Goal: Task Accomplishment & Management: Complete application form

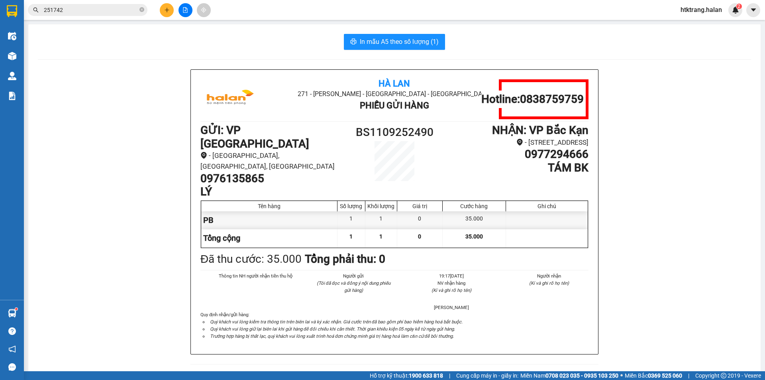
click at [166, 12] on icon "plus" at bounding box center [167, 10] width 6 height 6
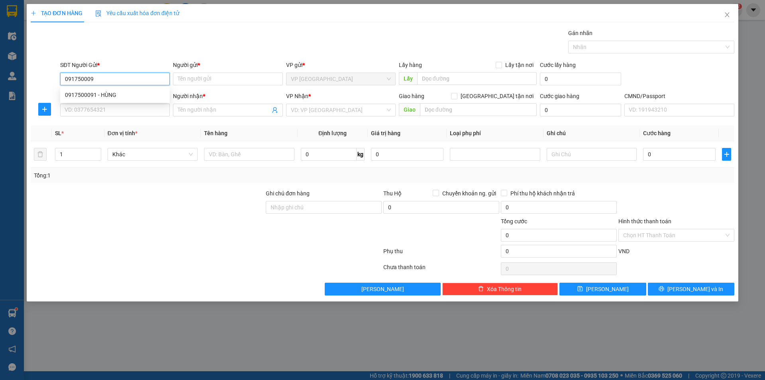
type input "0917500091"
drag, startPoint x: 135, startPoint y: 95, endPoint x: 132, endPoint y: 103, distance: 8.6
click at [135, 96] on div "0917500091 - HÙNG" at bounding box center [115, 94] width 100 height 9
type input "HÙNG"
type input "0917500091"
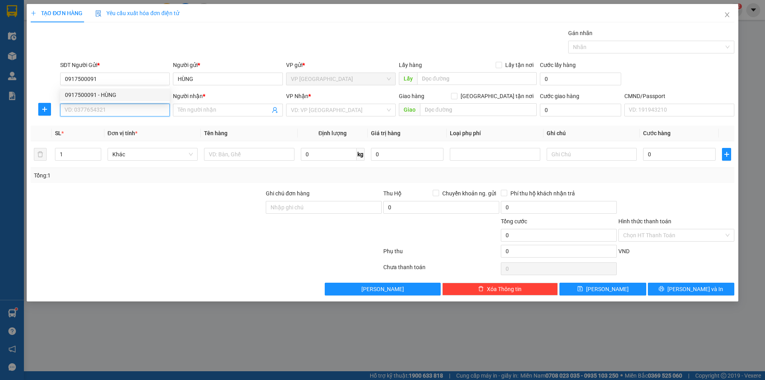
click at [127, 111] on input "SĐT Người Nhận *" at bounding box center [115, 110] width 110 height 13
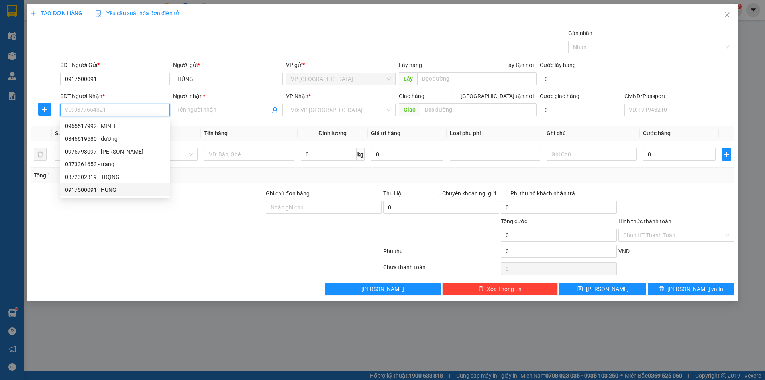
click at [106, 189] on div "0917500091 - HÙNG" at bounding box center [115, 189] width 100 height 9
type input "0917500091"
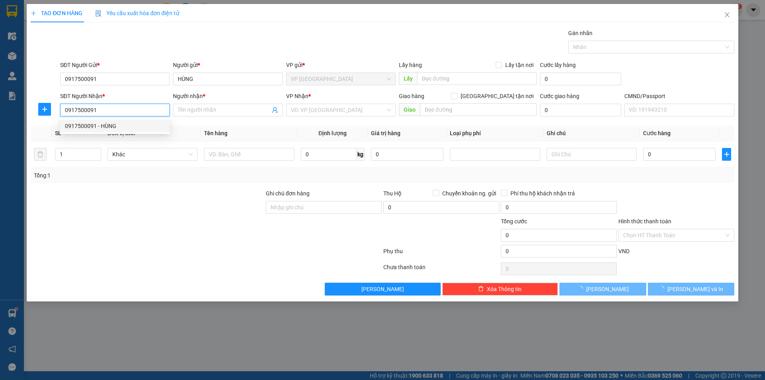
type input "HÙNG"
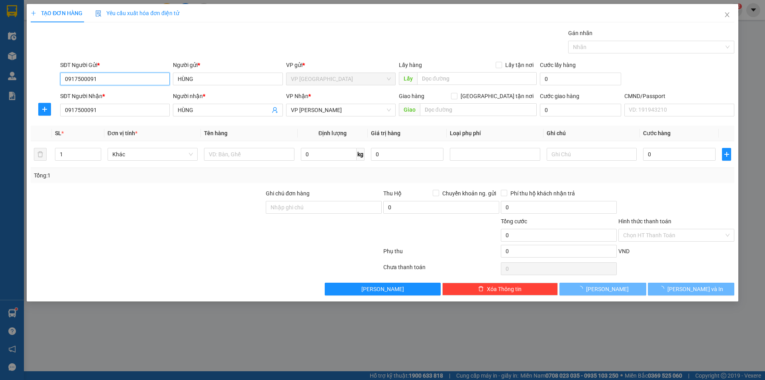
click at [132, 81] on input "0917500091" at bounding box center [115, 78] width 110 height 13
type input "0346619580"
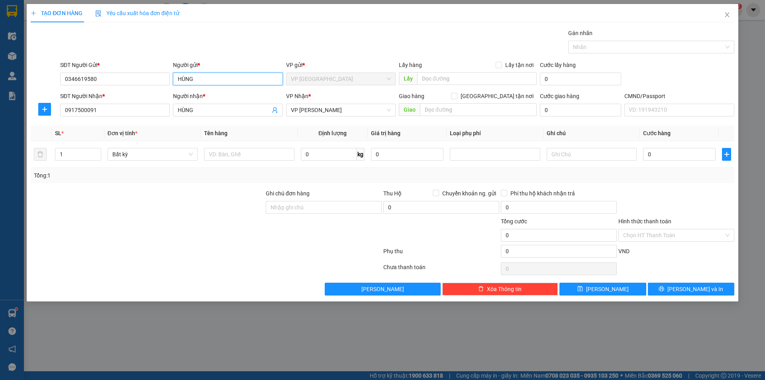
click at [216, 78] on input "HÙNG" at bounding box center [228, 78] width 110 height 13
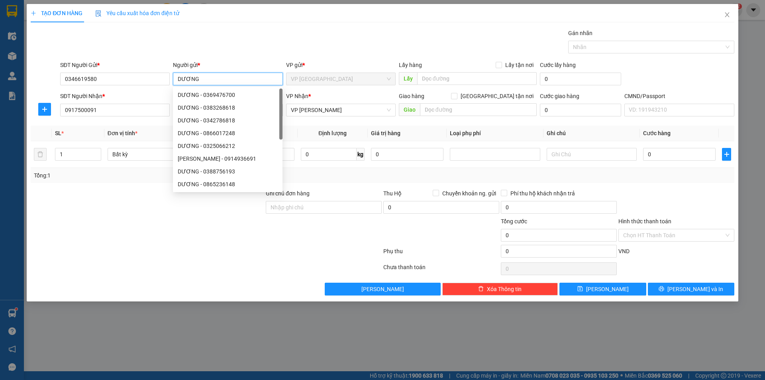
type input "DƯƠNG"
click at [246, 38] on div "Gói vận chuyển * Tiêu chuẩn Gán nhãn Nhãn" at bounding box center [397, 43] width 677 height 28
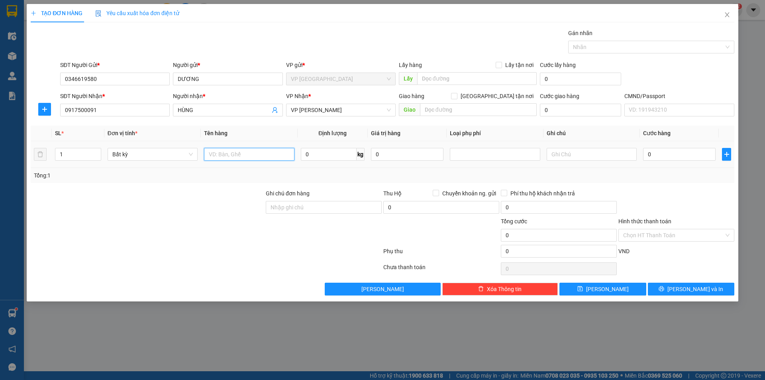
click at [265, 154] on input "text" at bounding box center [249, 154] width 90 height 13
type input "BỌC LAPTOP"
click at [316, 153] on input "0" at bounding box center [329, 154] width 56 height 13
type input "2"
click at [332, 178] on div "Tổng: 1" at bounding box center [382, 175] width 697 height 9
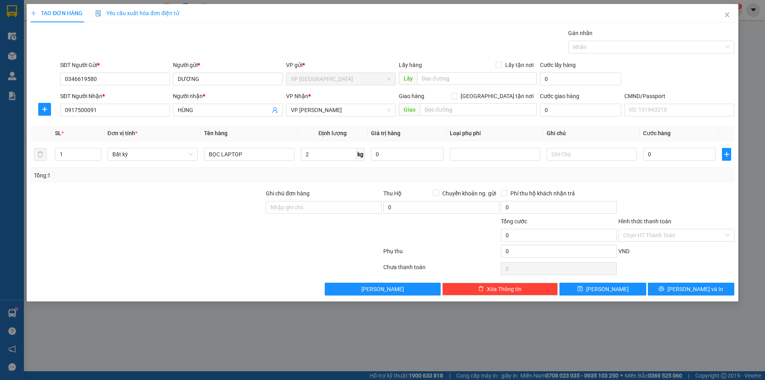
type input "35.000"
click at [688, 238] on input "Hình thức thanh toán" at bounding box center [673, 235] width 101 height 12
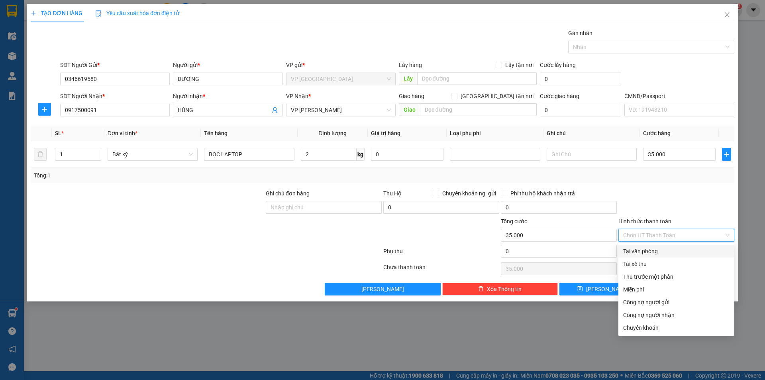
click at [648, 254] on div "Tại văn phòng" at bounding box center [676, 251] width 106 height 9
type input "0"
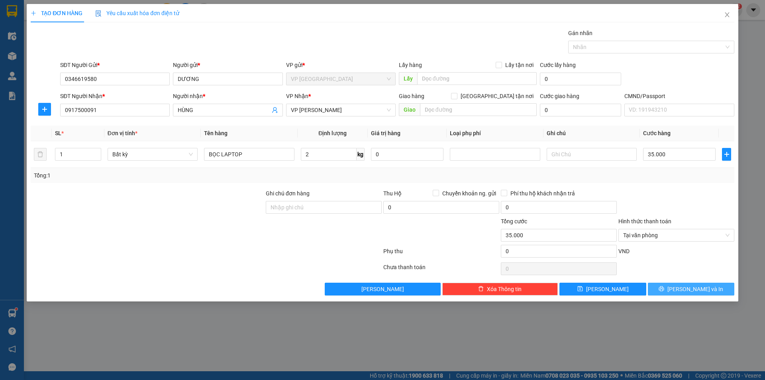
click at [688, 292] on span "[PERSON_NAME] và In" at bounding box center [695, 288] width 56 height 9
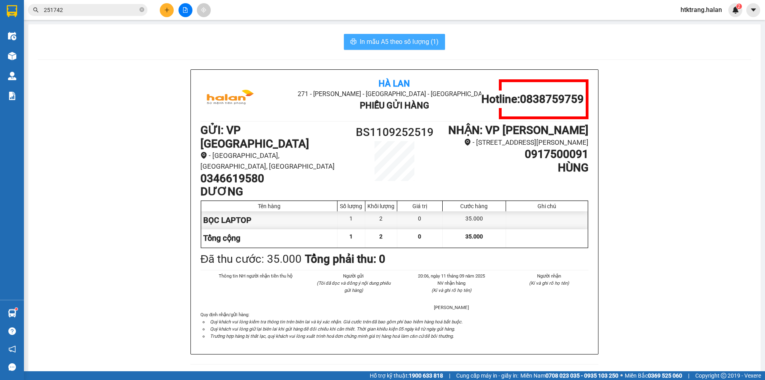
click at [402, 45] on span "In mẫu A5 theo số lượng (1)" at bounding box center [399, 42] width 79 height 10
click at [241, 60] on div "In mẫu A5 theo số lượng (1) Hà Lan 271 - [PERSON_NAME] - [GEOGRAPHIC_DATA] Long…" at bounding box center [394, 355] width 732 height 663
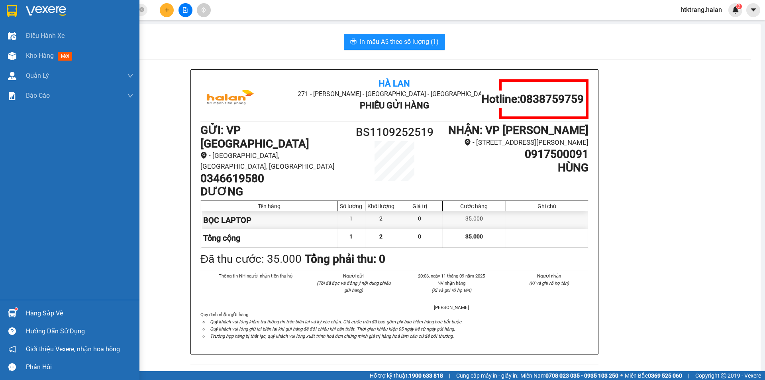
drag, startPoint x: 40, startPoint y: 311, endPoint x: 47, endPoint y: 309, distance: 7.3
click at [42, 311] on div "Hàng sắp về" at bounding box center [80, 313] width 108 height 12
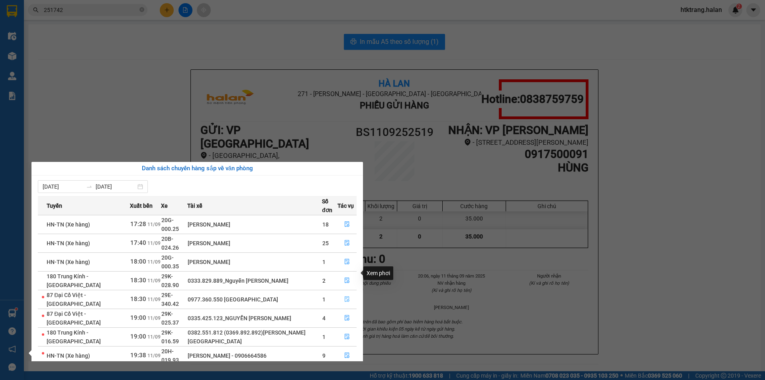
click at [349, 296] on span "file-done" at bounding box center [347, 299] width 6 height 6
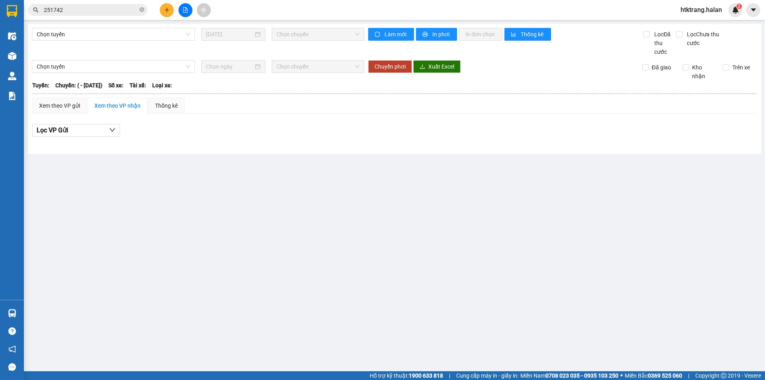
click at [345, 275] on main "Chọn tuyến [DATE] Chọn chuyến Làm mới In phơi In đơn chọn Thống kê Lọc Đã thu c…" at bounding box center [382, 185] width 765 height 371
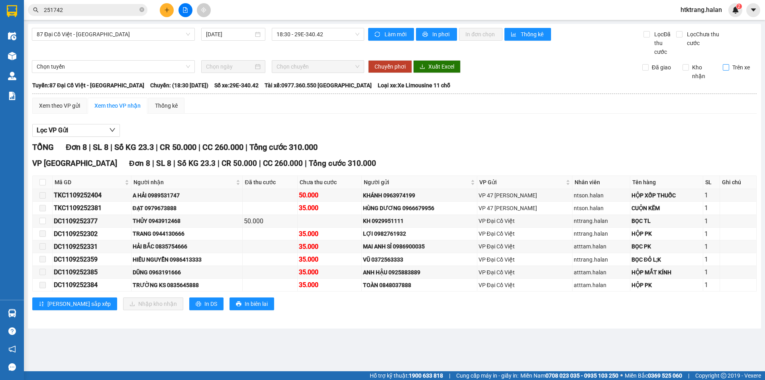
click at [727, 67] on input "Trên xe" at bounding box center [725, 67] width 6 height 6
checkbox input "true"
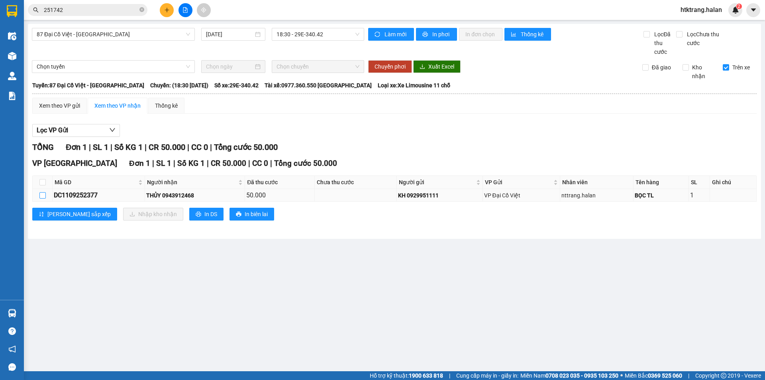
click at [43, 194] on input "checkbox" at bounding box center [42, 195] width 6 height 6
checkbox input "true"
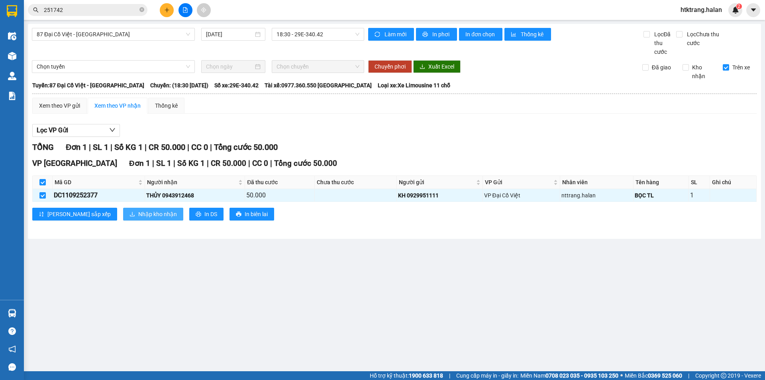
click at [138, 214] on span "Nhập kho nhận" at bounding box center [157, 213] width 39 height 9
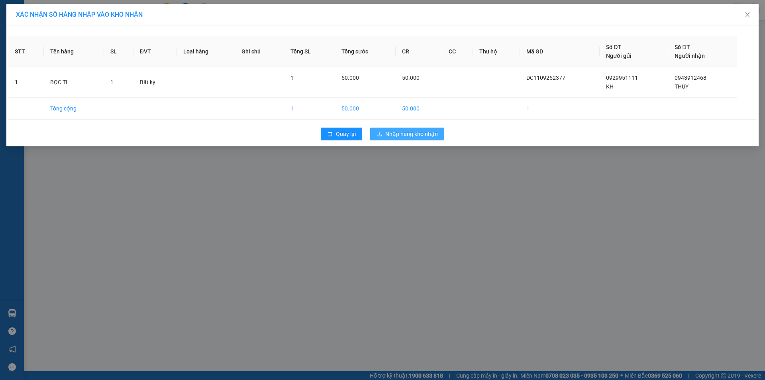
click at [392, 133] on span "Nhập hàng kho nhận" at bounding box center [411, 133] width 53 height 9
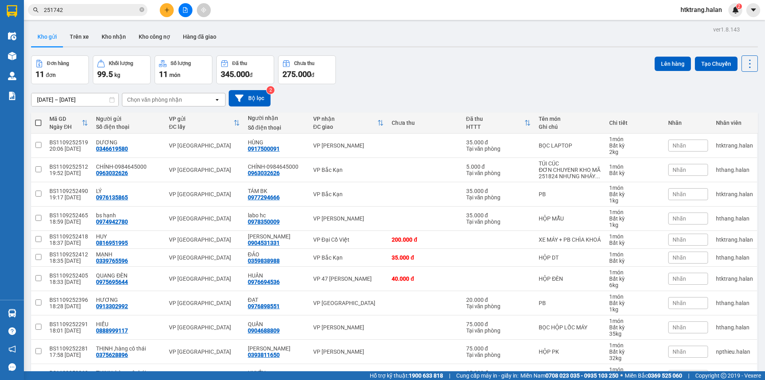
click at [106, 9] on input "251742" at bounding box center [91, 10] width 94 height 9
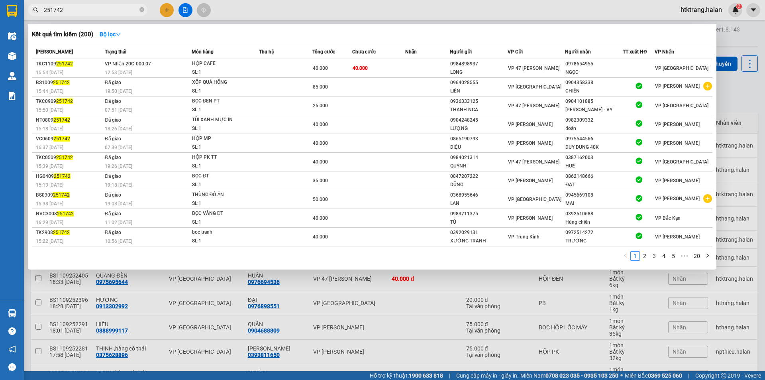
click at [106, 9] on input "251742" at bounding box center [91, 10] width 94 height 9
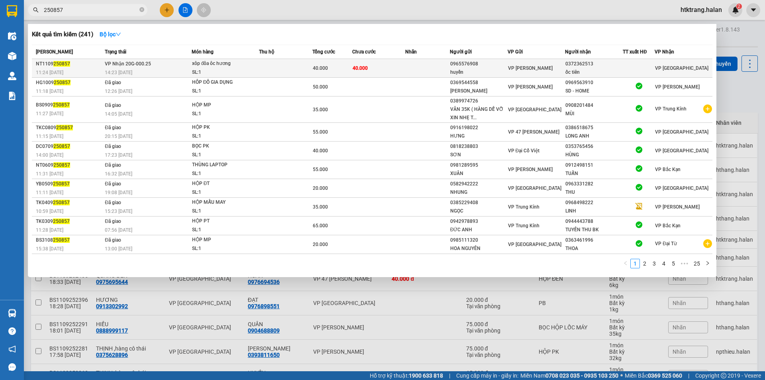
type input "250857"
click at [525, 70] on span "VP [PERSON_NAME]" at bounding box center [530, 68] width 45 height 6
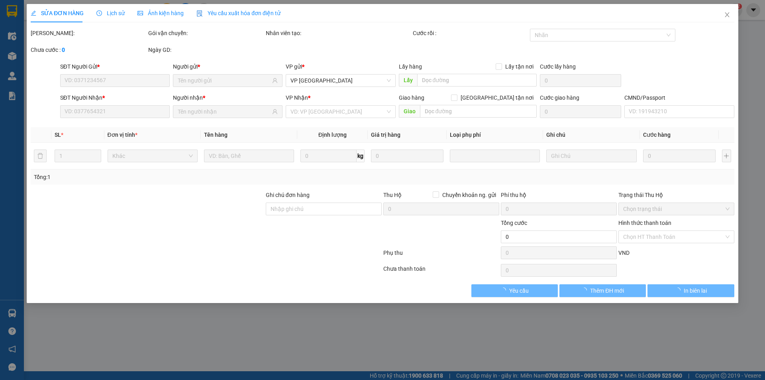
type input "0965576908"
type input "huyền"
type input "0372362513"
type input "ốc tiên"
type input "40.000"
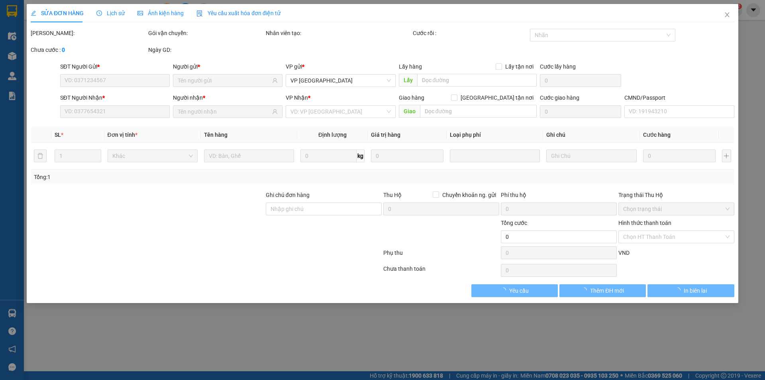
type input "40.000"
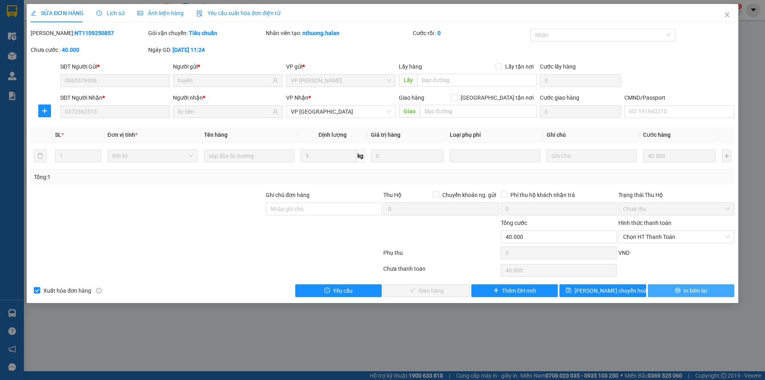
click at [688, 286] on span "In biên lai" at bounding box center [694, 290] width 23 height 9
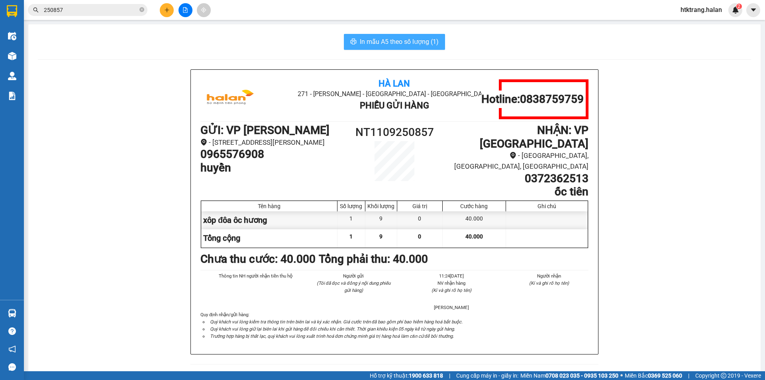
click at [415, 35] on button "In mẫu A5 theo số lượng (1)" at bounding box center [394, 42] width 101 height 16
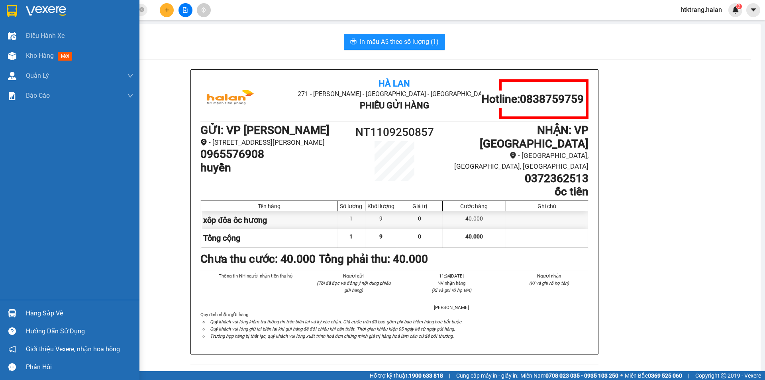
click at [29, 311] on div "Hàng sắp về" at bounding box center [80, 313] width 108 height 12
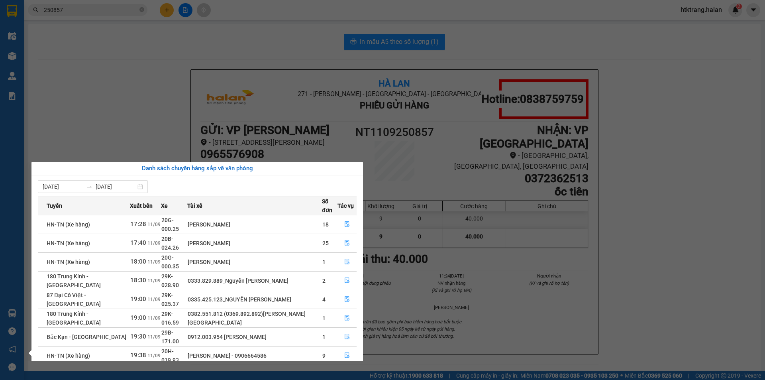
click at [100, 10] on section "Kết quả tìm kiếm ( 241 ) Bộ lọc Mã ĐH Trạng thái Món hàng Thu hộ Tổng cước Chưa…" at bounding box center [382, 190] width 765 height 380
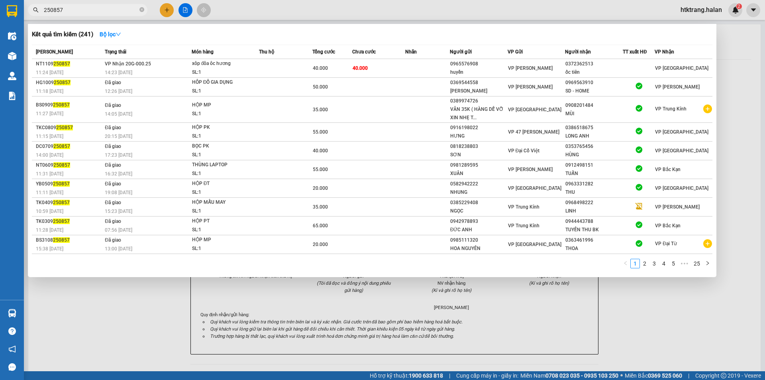
click at [100, 10] on input "250857" at bounding box center [91, 10] width 94 height 9
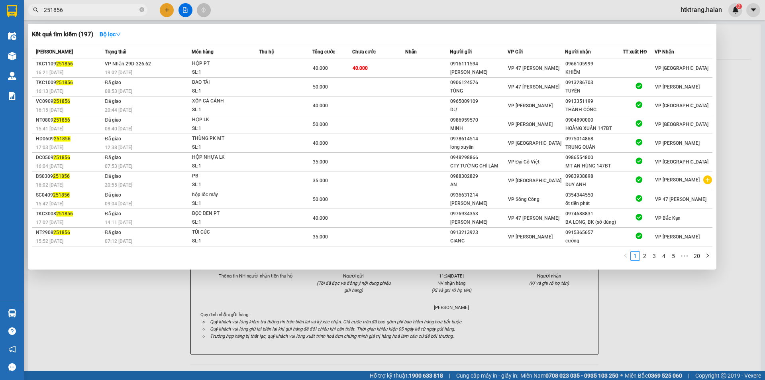
type input "251856"
click at [165, 12] on div at bounding box center [382, 190] width 765 height 380
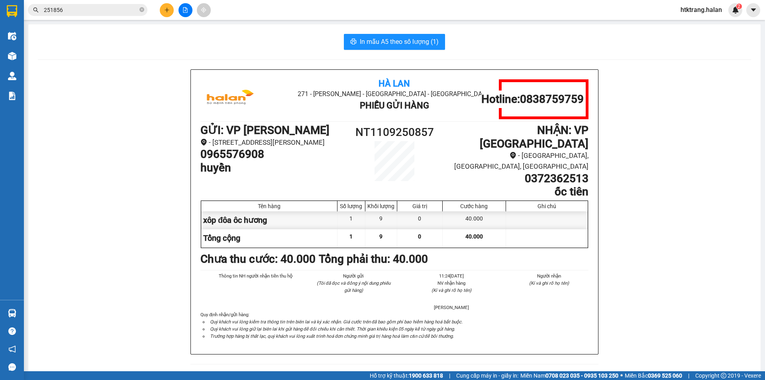
click at [165, 12] on icon "plus" at bounding box center [167, 10] width 6 height 6
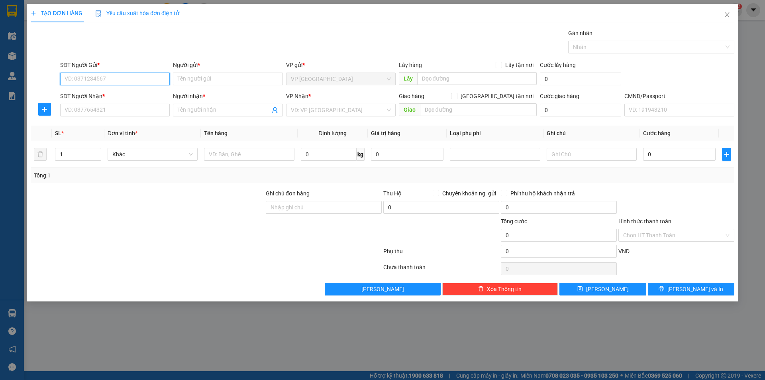
click at [123, 82] on input "SĐT Người Gửi *" at bounding box center [115, 78] width 110 height 13
type input "0964701866"
click at [121, 95] on div "0964701866 - kh" at bounding box center [115, 94] width 100 height 9
type input "kh"
type input "0964701866"
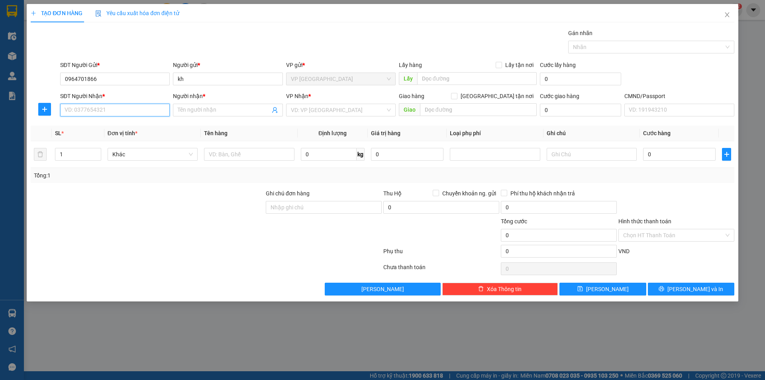
click at [115, 107] on input "SĐT Người Nhận *" at bounding box center [115, 110] width 110 height 13
type input "0345075604"
click at [127, 125] on div "0345075604 - YẾN" at bounding box center [115, 125] width 100 height 9
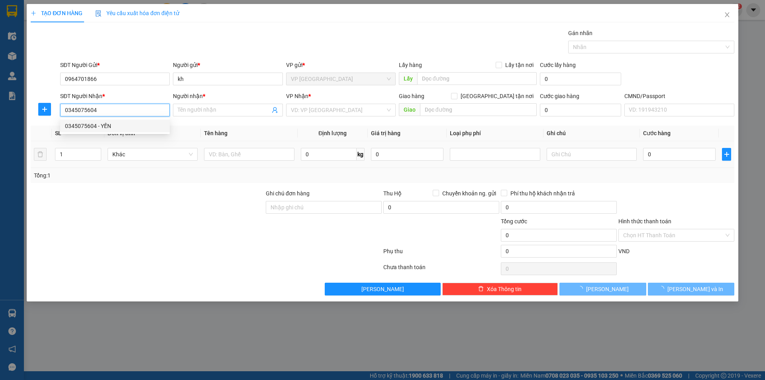
type input "YẾN"
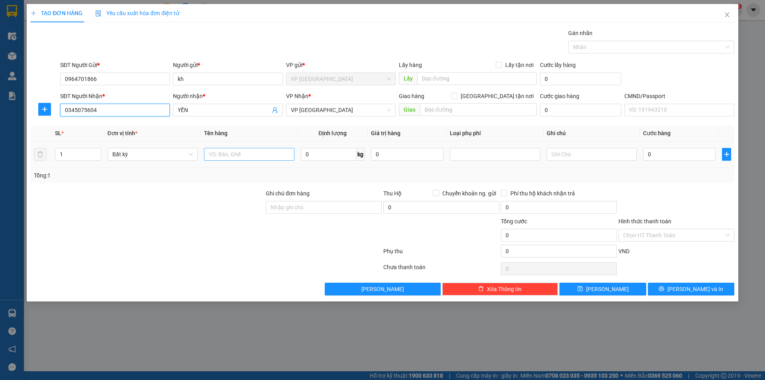
type input "0345075604"
click at [264, 160] on input "text" at bounding box center [249, 154] width 90 height 13
type input "PB MP"
click at [348, 159] on input "0" at bounding box center [329, 154] width 56 height 13
type input "1"
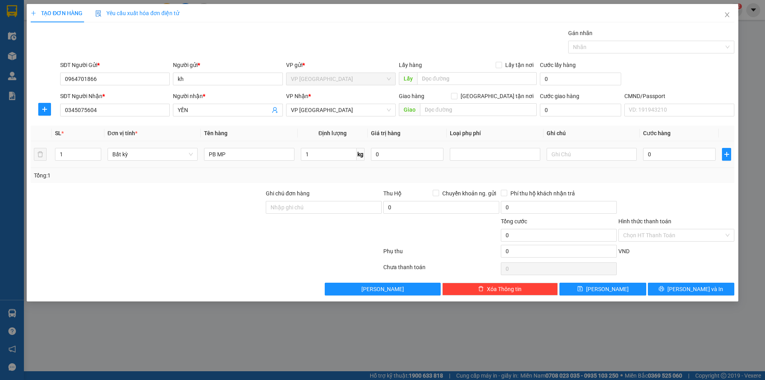
drag, startPoint x: 350, startPoint y: 167, endPoint x: 478, endPoint y: 177, distance: 128.6
click at [350, 167] on td "1 kg" at bounding box center [332, 154] width 70 height 27
type input "35.000"
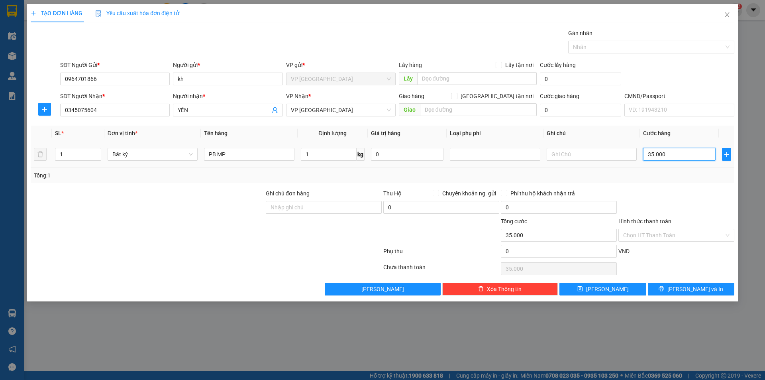
click at [672, 150] on input "35.000" at bounding box center [679, 154] width 72 height 13
type input "2"
type input "20"
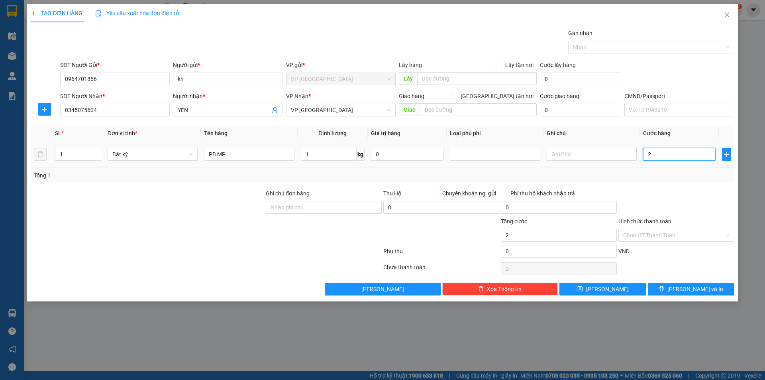
type input "20"
type input "20.000"
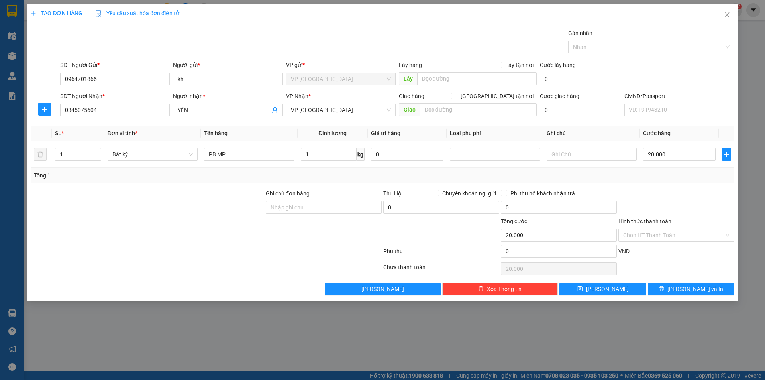
click at [671, 206] on div at bounding box center [675, 203] width 117 height 28
click at [684, 287] on span "[PERSON_NAME] và In" at bounding box center [695, 288] width 56 height 9
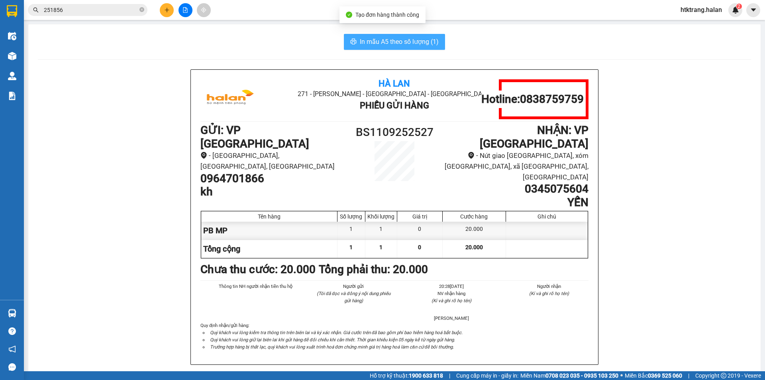
click at [367, 41] on span "In mẫu A5 theo số lượng (1)" at bounding box center [399, 42] width 79 height 10
click at [88, 12] on input "251856" at bounding box center [91, 10] width 94 height 9
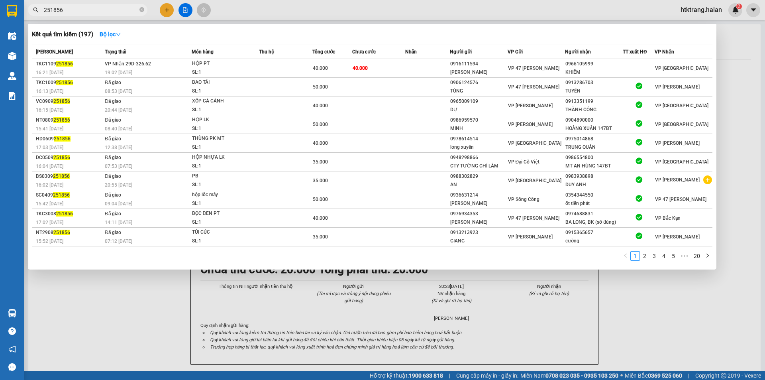
click at [88, 12] on input "251856" at bounding box center [91, 10] width 94 height 9
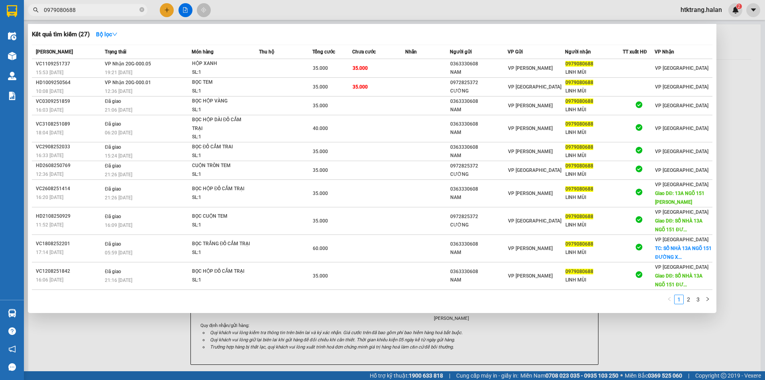
type input "0979080688"
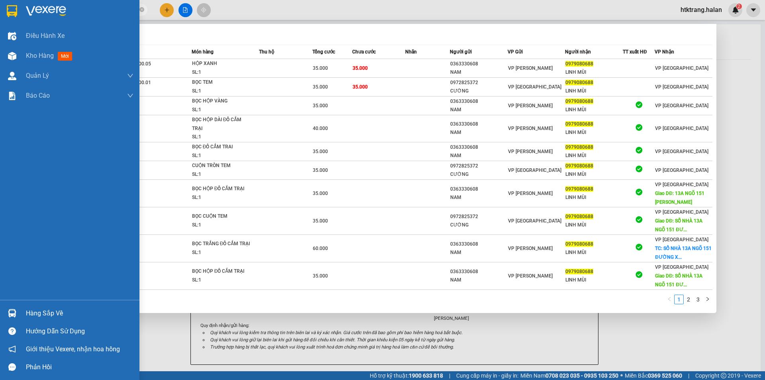
click at [21, 328] on div "Hướng dẫn sử dụng" at bounding box center [69, 331] width 139 height 18
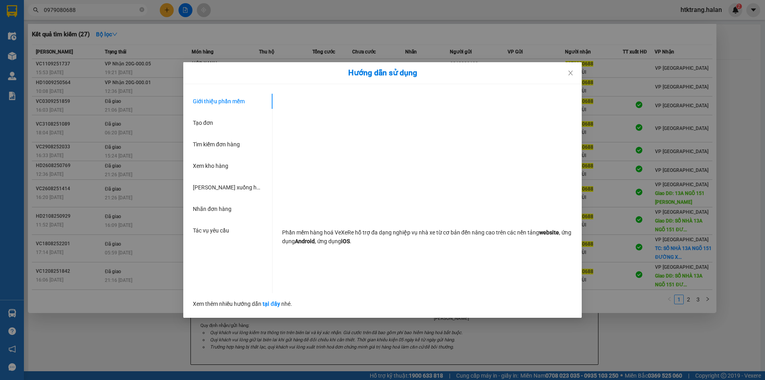
click at [33, 314] on div "Hướng dẫn sử dụng Giới thiệu phần mềm Tạo đơn Tìm kiếm đơn hàng Xem kho hàng Lê…" at bounding box center [382, 190] width 765 height 380
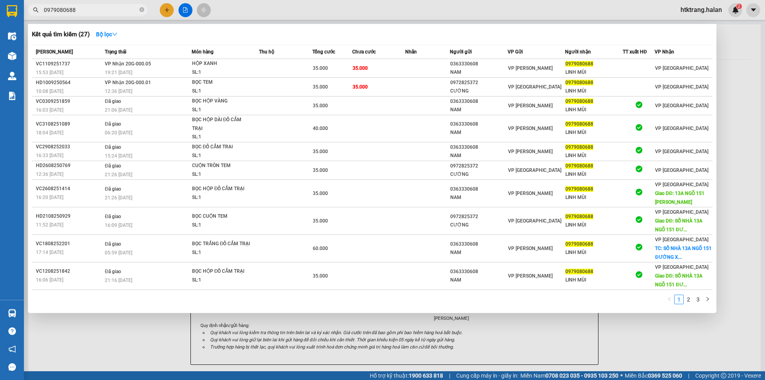
click at [20, 311] on div "Hàng sắp về" at bounding box center [12, 313] width 24 height 18
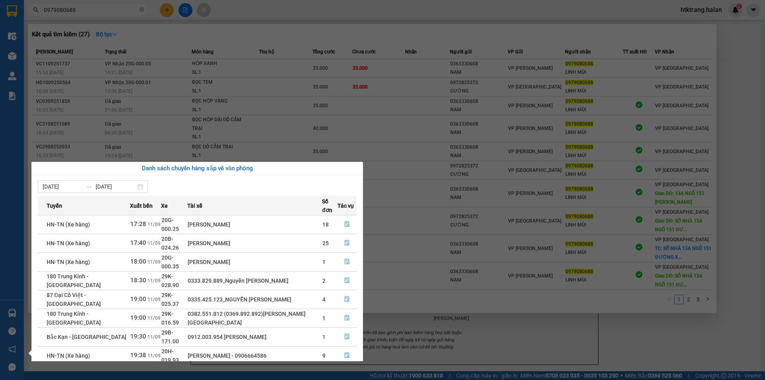
click at [763, 210] on section "Kết quả tìm kiếm ( 27 ) Bộ lọc Mã ĐH Trạng thái Món hàng Thu hộ Tổng cước Chưa …" at bounding box center [382, 190] width 765 height 380
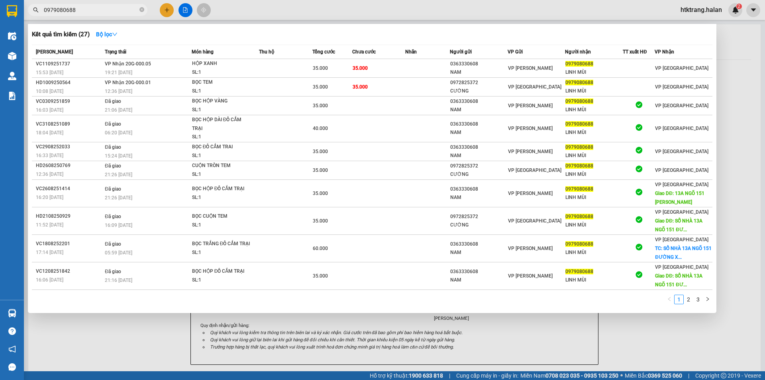
click at [747, 213] on div at bounding box center [382, 190] width 765 height 380
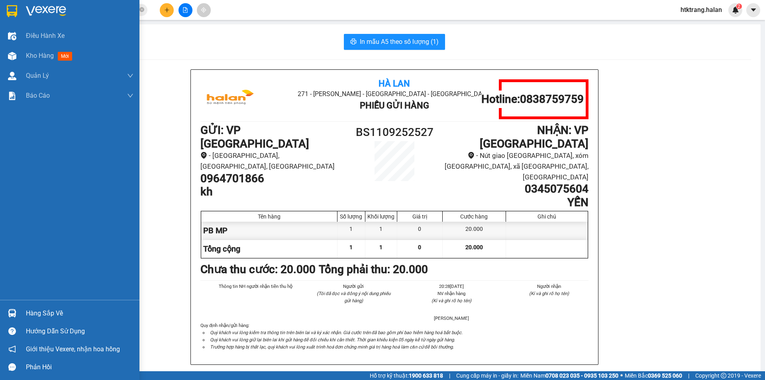
click at [7, 313] on div at bounding box center [12, 313] width 14 height 14
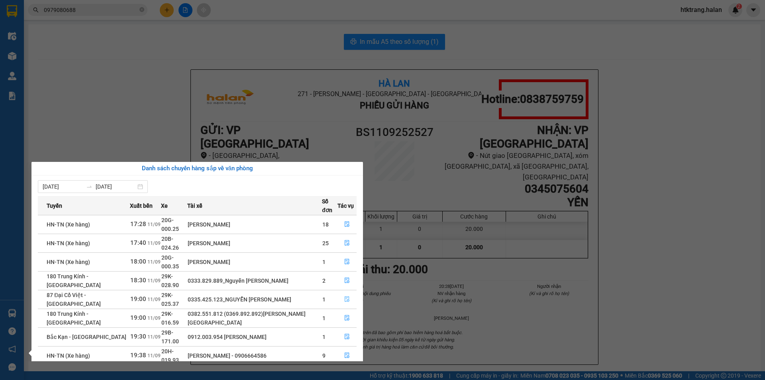
click at [347, 296] on icon "file-done" at bounding box center [346, 299] width 5 height 6
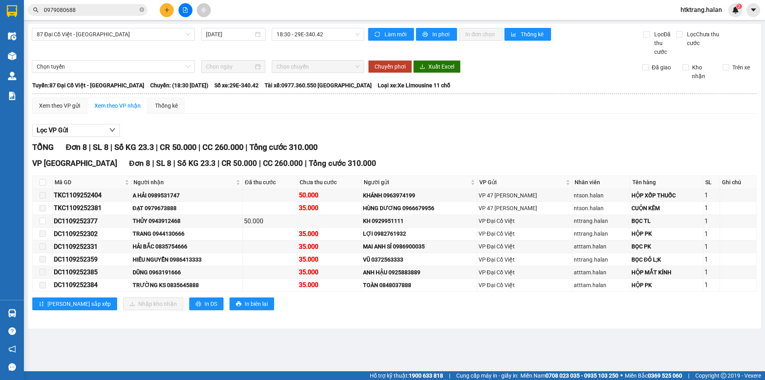
click at [347, 273] on div "35.000" at bounding box center [330, 272] width 62 height 10
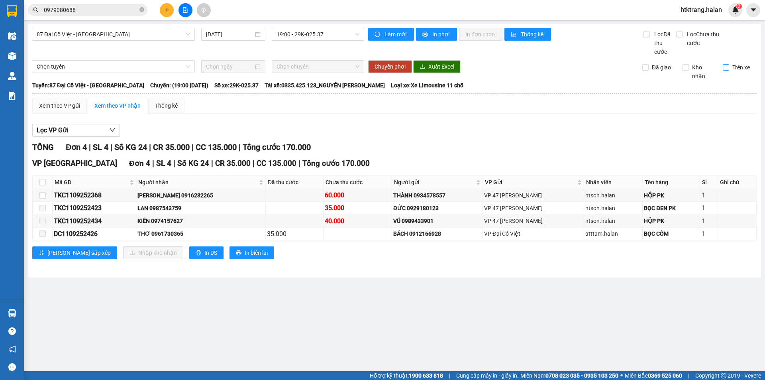
click at [729, 65] on span "Trên xe" at bounding box center [741, 67] width 24 height 9
click at [729, 65] on input "Trên xe" at bounding box center [725, 67] width 6 height 6
checkbox input "true"
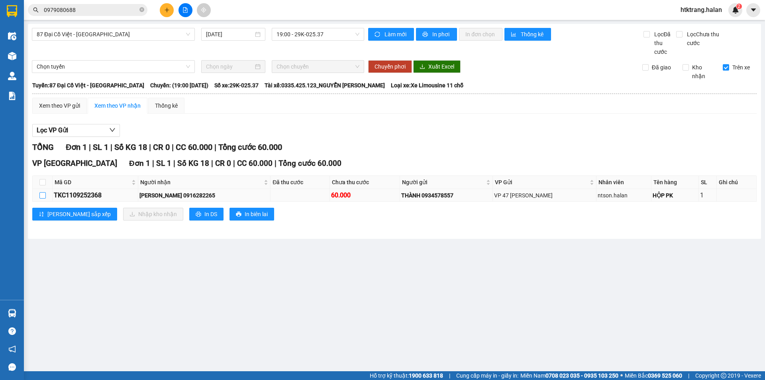
click at [43, 197] on input "checkbox" at bounding box center [42, 195] width 6 height 6
checkbox input "true"
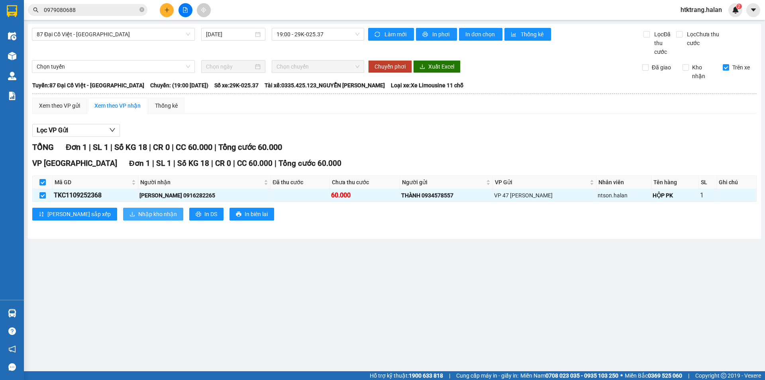
click at [138, 214] on span "Nhập kho nhận" at bounding box center [157, 213] width 39 height 9
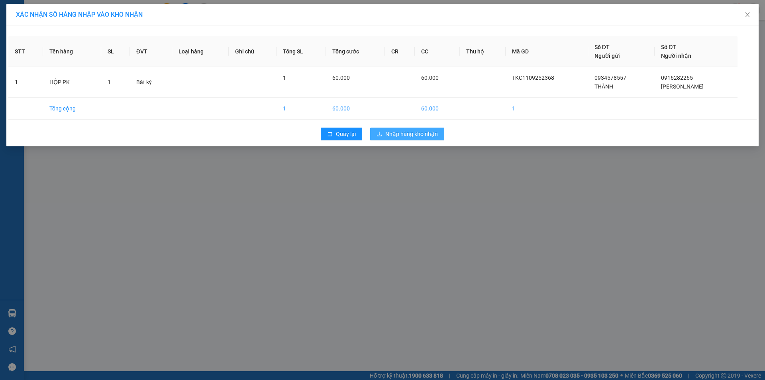
click at [422, 131] on span "Nhập hàng kho nhận" at bounding box center [411, 133] width 53 height 9
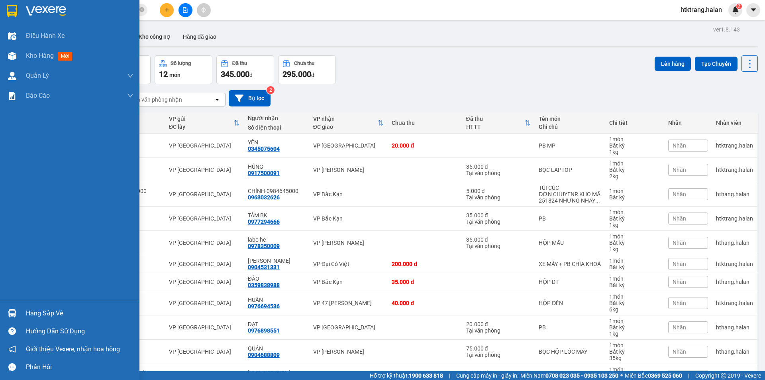
click at [35, 317] on div "Hàng sắp về" at bounding box center [80, 313] width 108 height 12
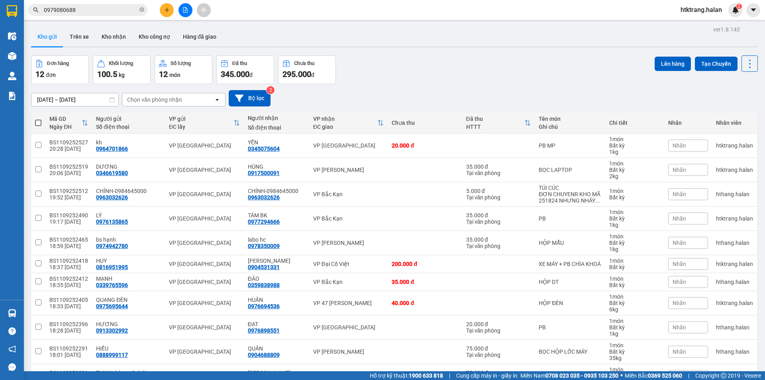
click at [431, 84] on section "Kết quả tìm kiếm ( 27 ) Bộ lọc Mã ĐH Trạng thái Món hàng Thu hộ Tổng cước Chưa …" at bounding box center [382, 190] width 765 height 380
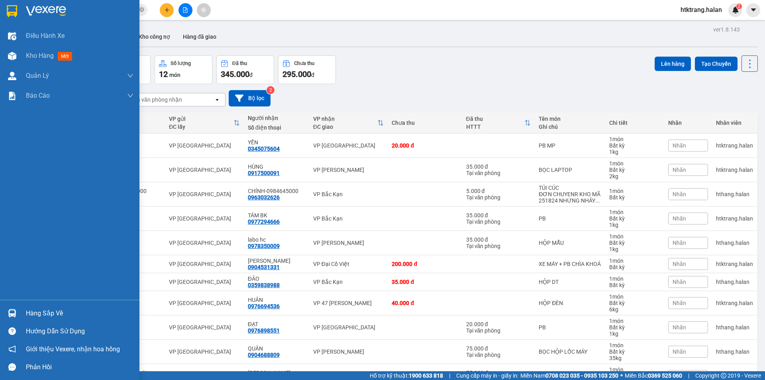
click at [10, 309] on img at bounding box center [12, 313] width 8 height 8
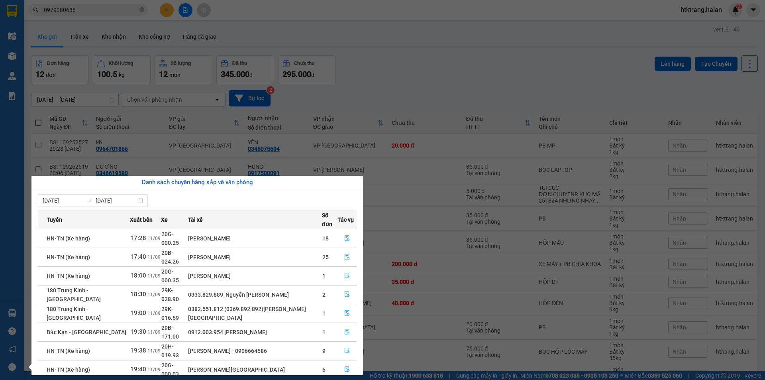
click at [368, 79] on section "Kết quả tìm kiếm ( 27 ) Bộ lọc Mã ĐH Trạng thái Món hàng Thu hộ Tổng cước Chưa …" at bounding box center [382, 190] width 765 height 380
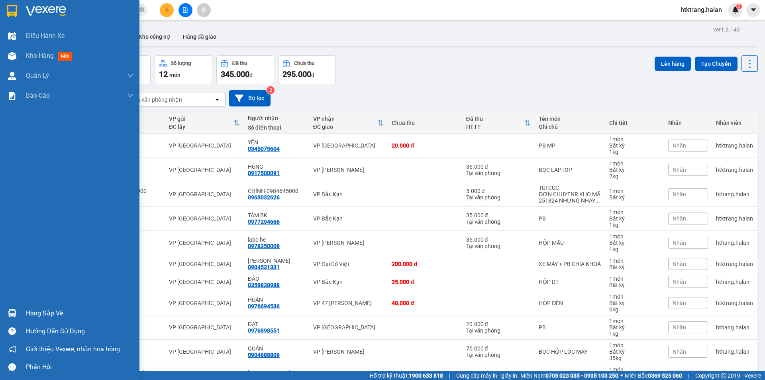
click at [12, 310] on img at bounding box center [12, 313] width 8 height 8
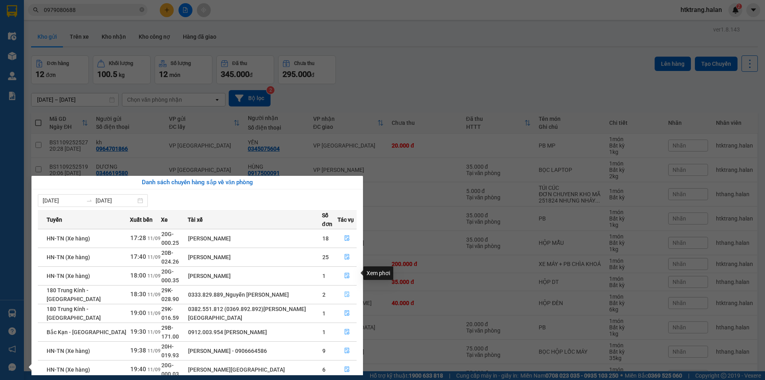
click at [347, 291] on icon "file-done" at bounding box center [347, 294] width 6 height 6
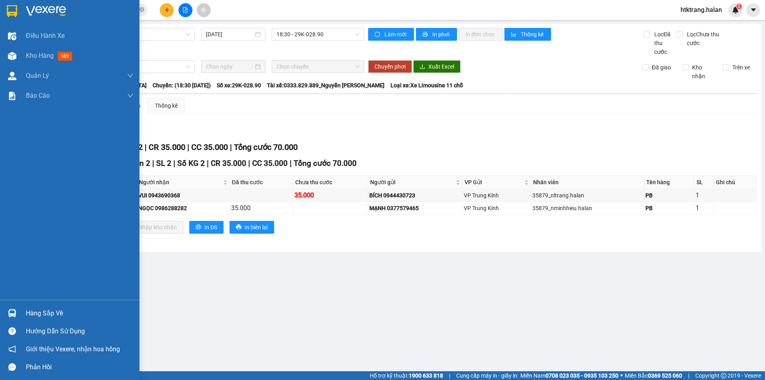
click at [12, 312] on img at bounding box center [12, 313] width 8 height 8
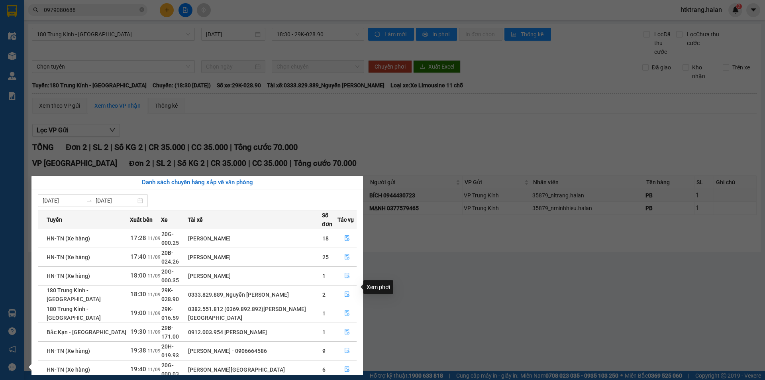
click at [342, 307] on button "button" at bounding box center [347, 313] width 18 height 13
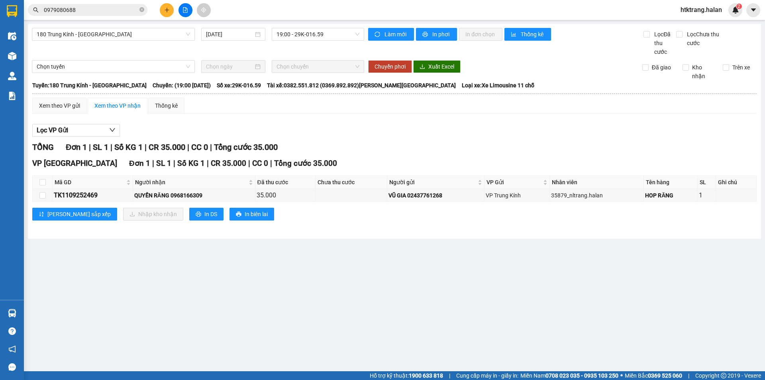
click at [342, 286] on main "180 Trung Kính - [GEOGRAPHIC_DATA] [DATE] 19:00 - 29K-016.59 Làm mới In phơi In…" at bounding box center [382, 185] width 765 height 371
click at [165, 13] on button at bounding box center [167, 10] width 14 height 14
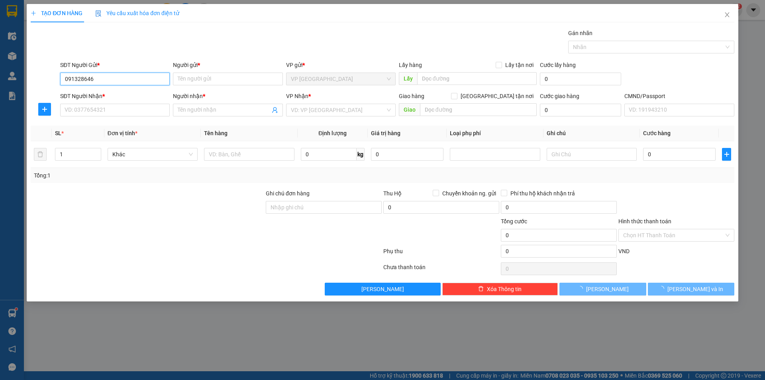
type input "0913286462"
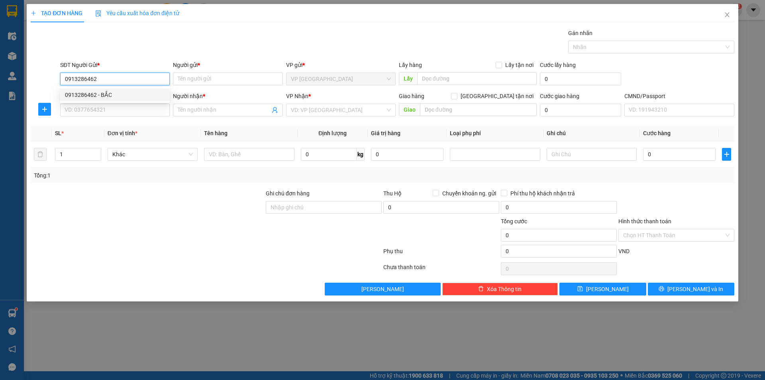
click at [143, 97] on div "0913286462 - BẮC" at bounding box center [115, 94] width 100 height 9
type input "BẮC"
type input "0913286462"
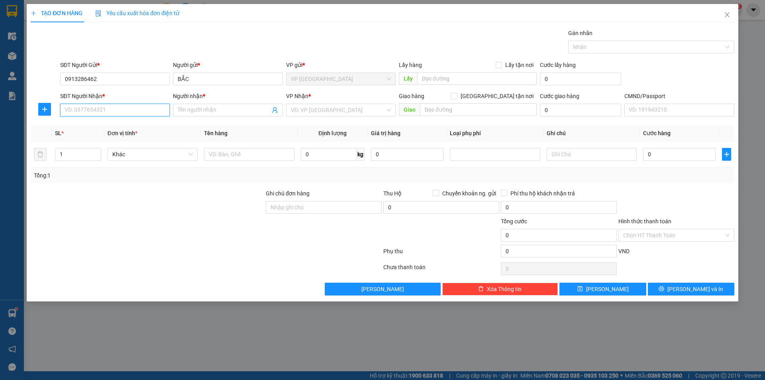
drag, startPoint x: 137, startPoint y: 106, endPoint x: 135, endPoint y: 111, distance: 5.2
click at [137, 108] on input "SĐT Người Nhận *" at bounding box center [115, 110] width 110 height 13
type input "0983325880"
click at [133, 124] on div "0983325880 - TRANG" at bounding box center [115, 125] width 100 height 9
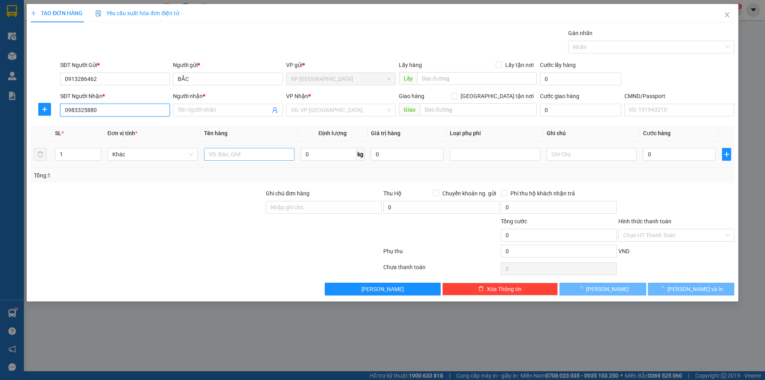
type input "TRANG"
checkbox input "true"
type input "70 Ng. 44 P. [PERSON_NAME], Dịch Vọng Hậu, [GEOGRAPHIC_DATA], [GEOGRAPHIC_DATA]…"
type input "35.000"
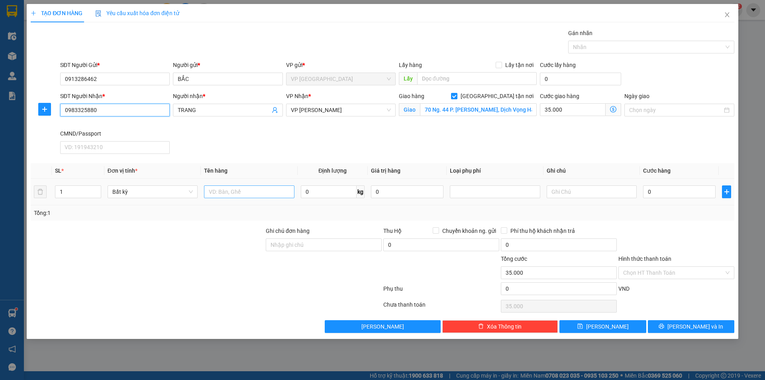
type input "0983325880"
click at [268, 190] on input "text" at bounding box center [249, 191] width 90 height 13
type input "PB"
click at [339, 189] on input "0" at bounding box center [329, 191] width 56 height 13
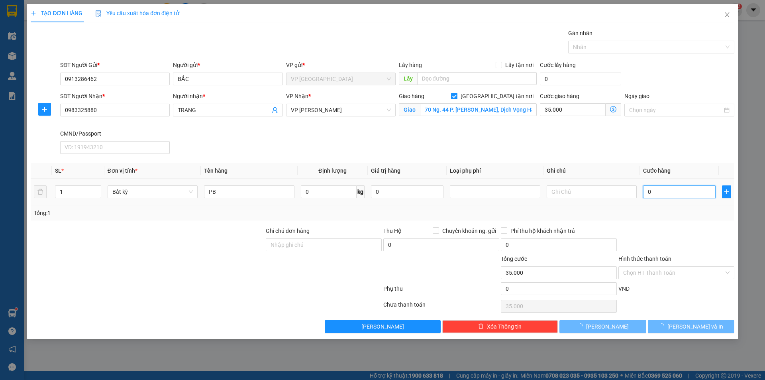
click at [675, 194] on input "0" at bounding box center [679, 191] width 72 height 13
type input "3"
type input "35.003"
type input "35"
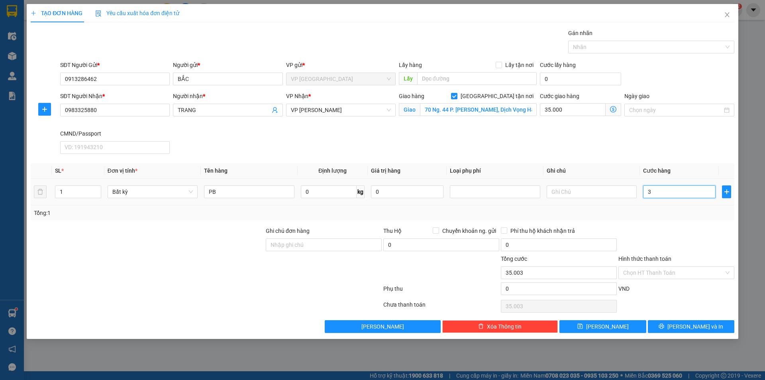
type input "35.035"
type input "35.000"
type input "70.000"
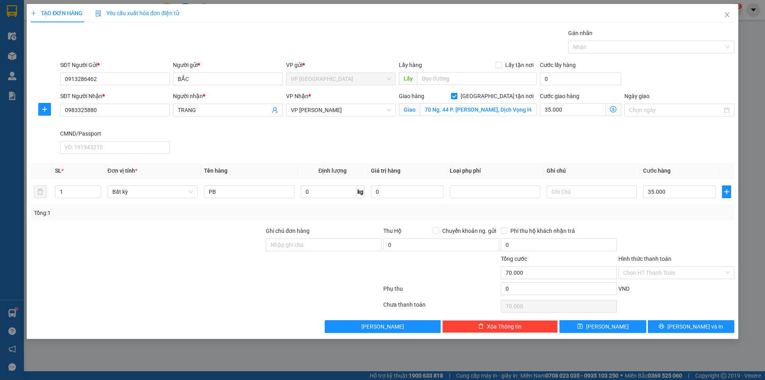
click at [669, 217] on div "Tổng: 1" at bounding box center [382, 212] width 703 height 15
click at [613, 108] on icon "dollar-circle" at bounding box center [613, 109] width 6 height 6
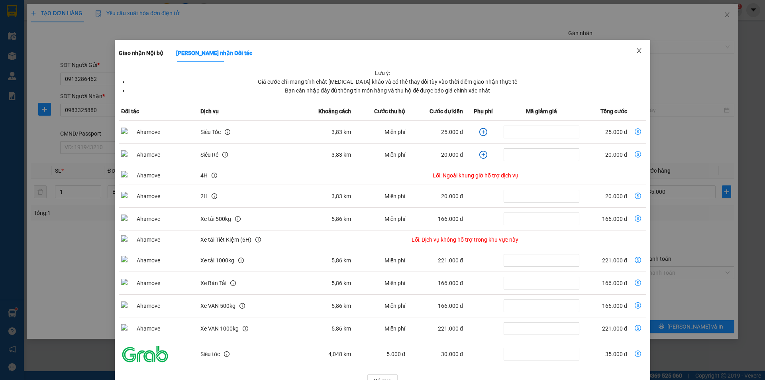
click at [636, 50] on icon "close" at bounding box center [639, 50] width 6 height 6
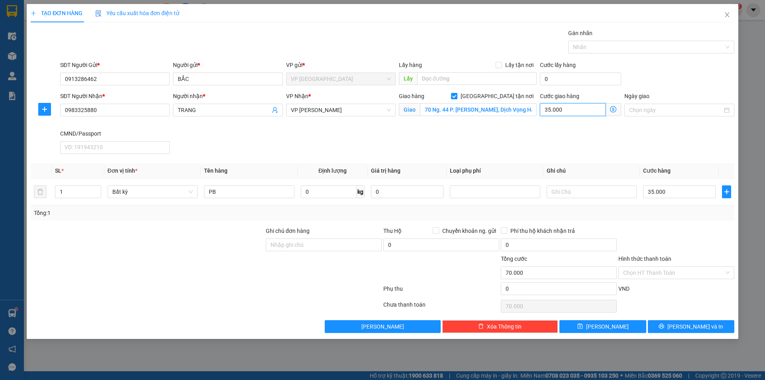
click at [573, 110] on input "35.000" at bounding box center [573, 109] width 66 height 13
type input "35.004"
type input "4"
type input "35.040"
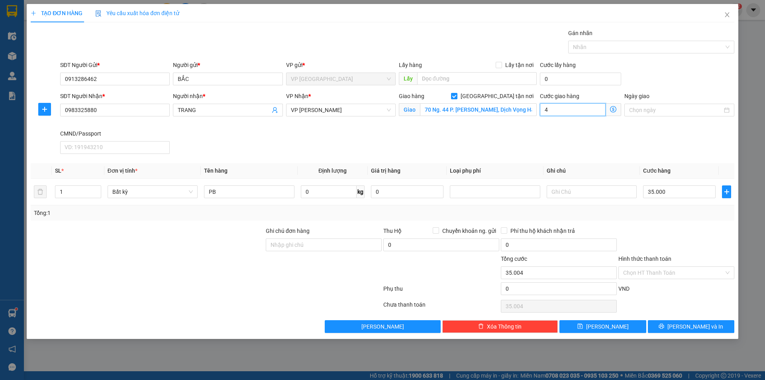
type input "35.040"
type input "40.000"
type input "75.000"
click at [347, 240] on input "Ghi chú đơn hàng" at bounding box center [324, 244] width 116 height 13
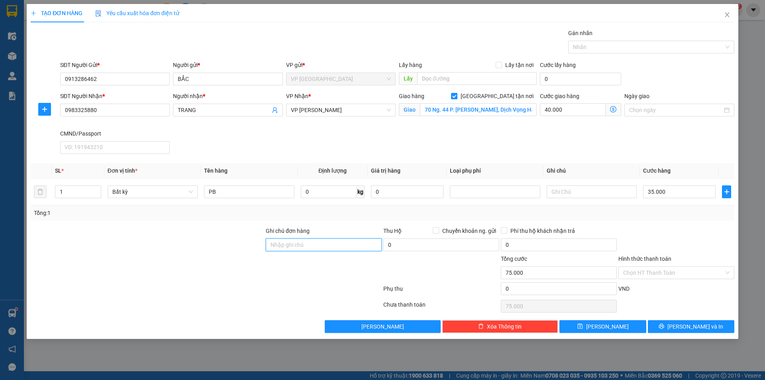
type input "GỌI CHO KH TRƯỚC KHI SHIP"
click at [561, 189] on input "text" at bounding box center [591, 191] width 90 height 13
type input "HÀNG VỀ SHIP LUÔN"
drag, startPoint x: 598, startPoint y: 204, endPoint x: 598, endPoint y: 196, distance: 7.6
click at [599, 204] on td "HÀNG VỀ SHIP LUÔN" at bounding box center [591, 191] width 96 height 27
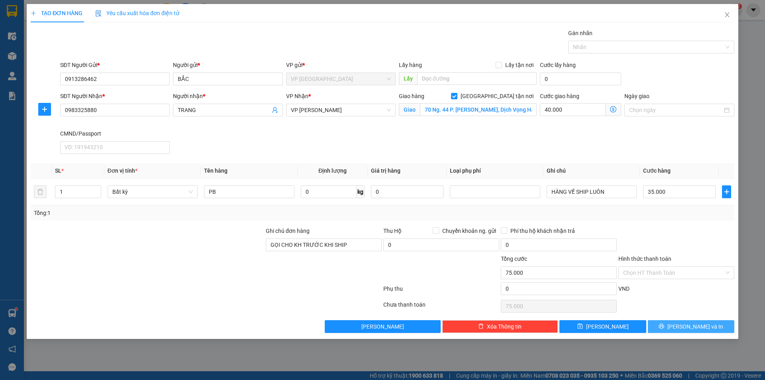
click at [685, 323] on span "[PERSON_NAME] và In" at bounding box center [695, 326] width 56 height 9
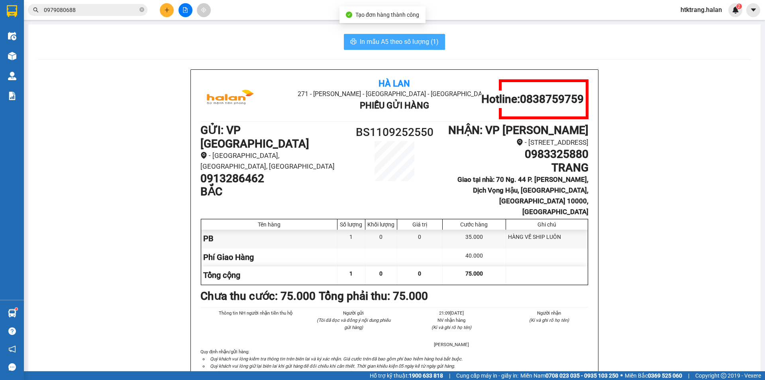
click at [428, 40] on span "In mẫu A5 theo số lượng (1)" at bounding box center [399, 42] width 79 height 10
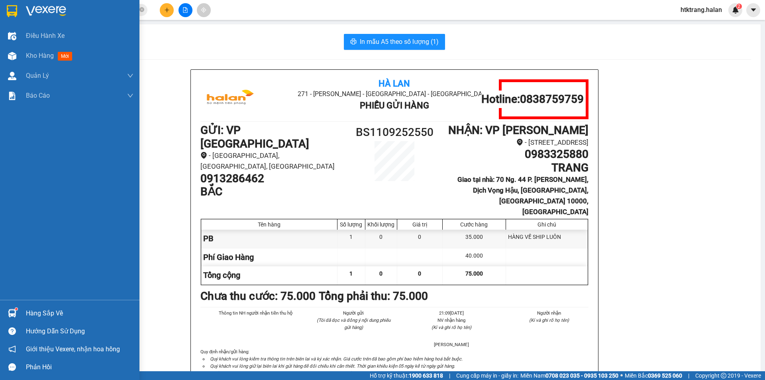
click at [7, 307] on div at bounding box center [12, 313] width 14 height 14
